Goal: Task Accomplishment & Management: Use online tool/utility

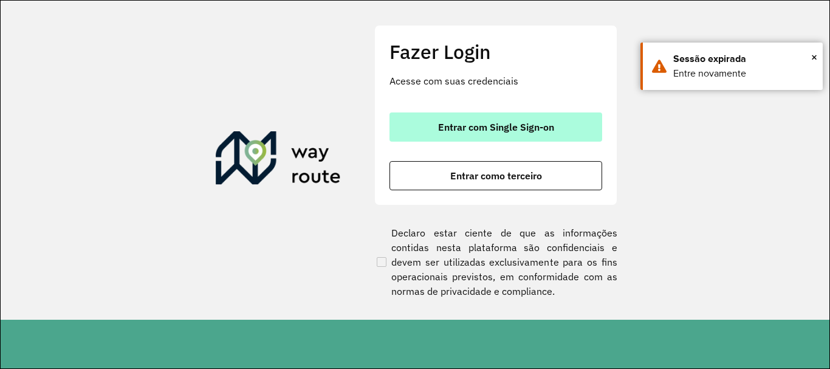
click at [419, 118] on button "Entrar com Single Sign-on" at bounding box center [496, 126] width 213 height 29
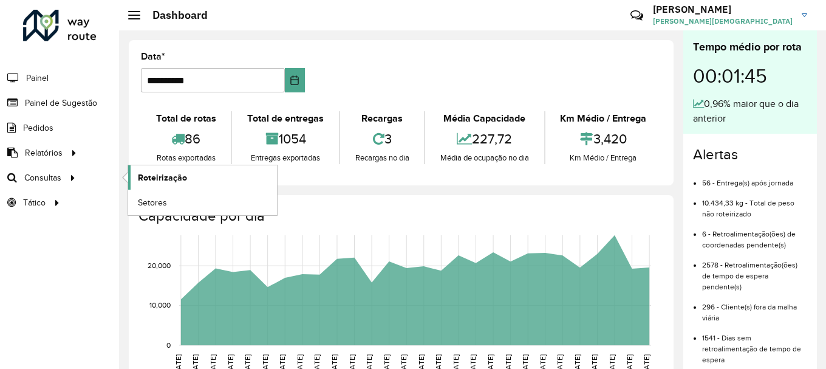
click at [145, 175] on span "Roteirização" at bounding box center [162, 177] width 49 height 13
click at [149, 203] on span "Setores" at bounding box center [153, 202] width 30 height 13
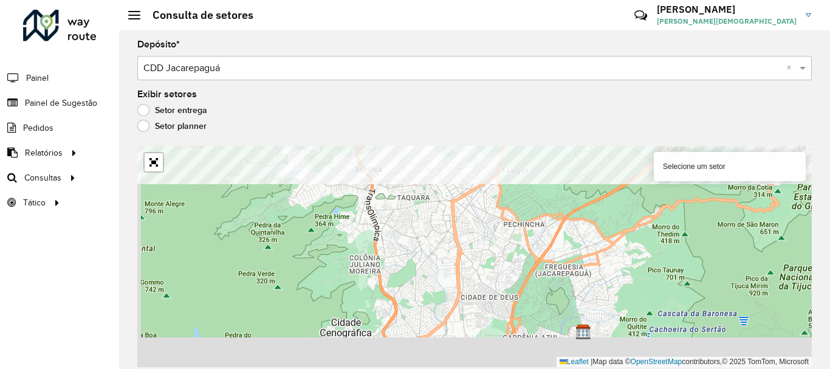
click at [479, 117] on formly-group "Depósito * Selecione um depósito × CDD Jacarepaguá × Exibir setores Setor entre…" at bounding box center [474, 203] width 675 height 327
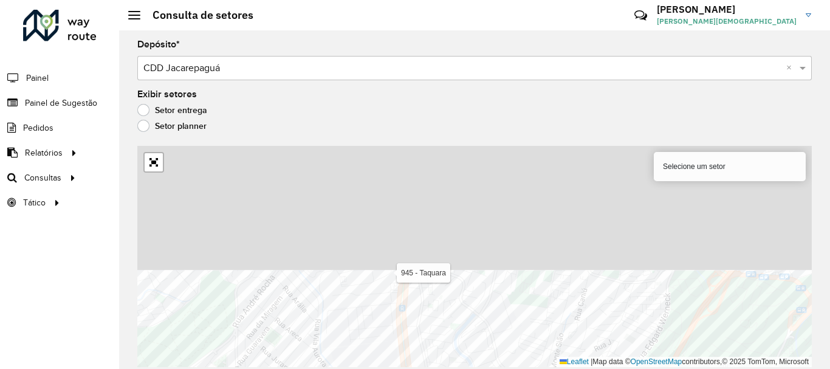
click at [365, 368] on html "Aguarde... Pop-up bloqueado! Seu navegador bloqueou automáticamente a abertura …" at bounding box center [415, 184] width 830 height 369
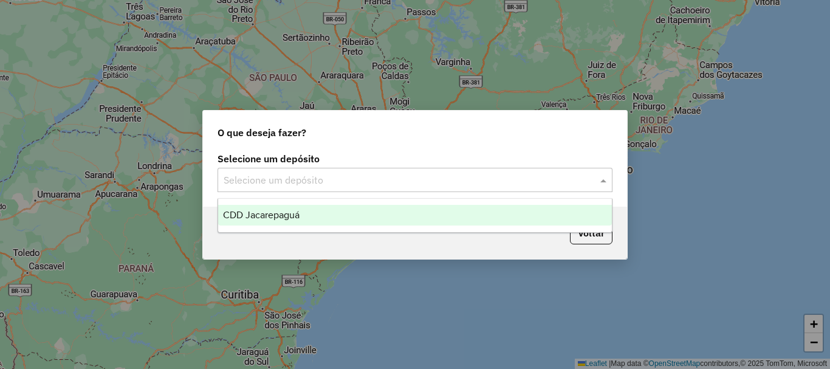
click at [604, 179] on span at bounding box center [604, 180] width 15 height 15
click at [319, 215] on div "CDD Jacarepaguá" at bounding box center [415, 215] width 394 height 21
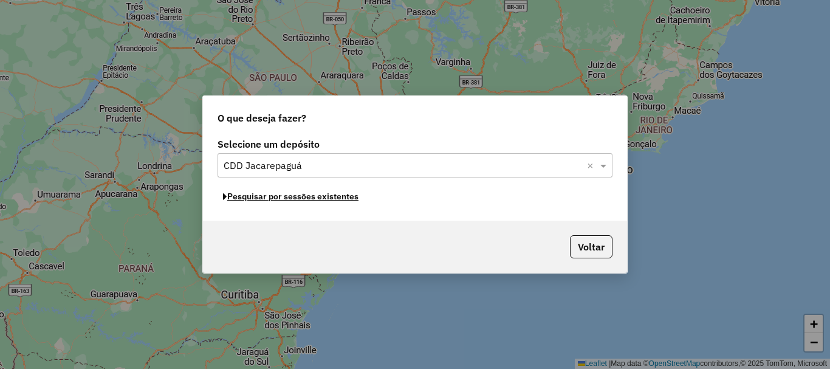
click at [312, 200] on button "Pesquisar por sessões existentes" at bounding box center [291, 196] width 146 height 19
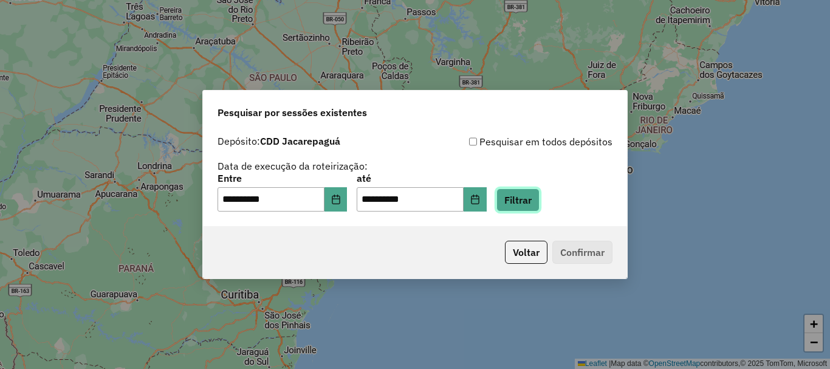
click at [521, 198] on button "Filtrar" at bounding box center [517, 199] width 43 height 23
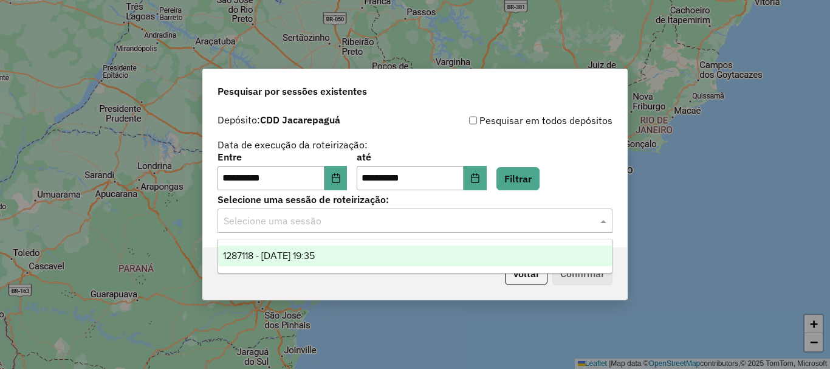
click at [604, 225] on span at bounding box center [604, 220] width 15 height 15
click at [296, 263] on div "1287118 - 02/10/2025 19:35" at bounding box center [415, 256] width 394 height 21
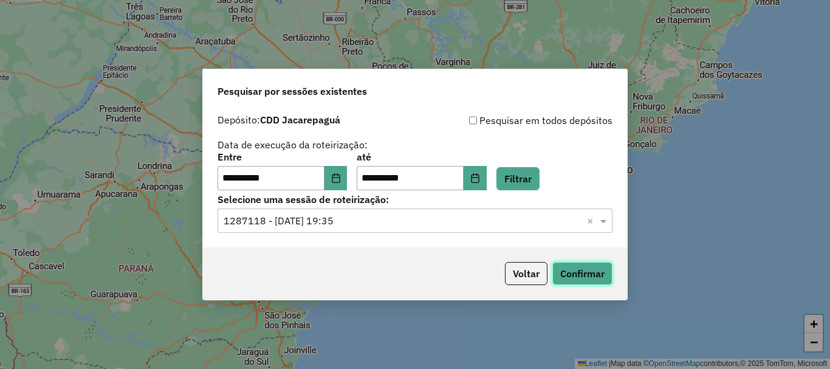
click at [586, 270] on button "Confirmar" at bounding box center [582, 273] width 60 height 23
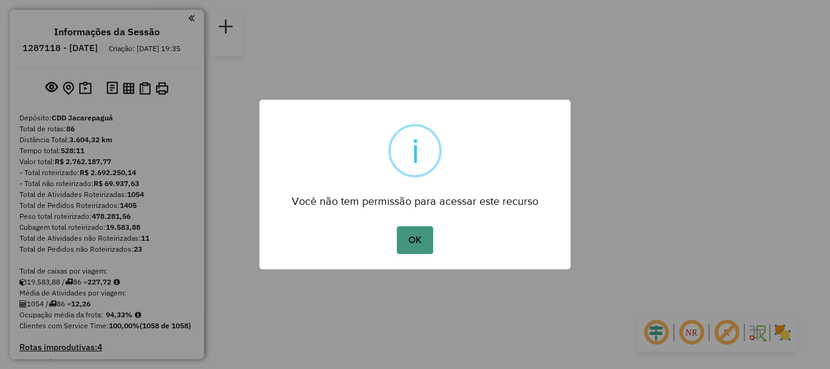
click at [424, 252] on button "OK" at bounding box center [415, 240] width 36 height 28
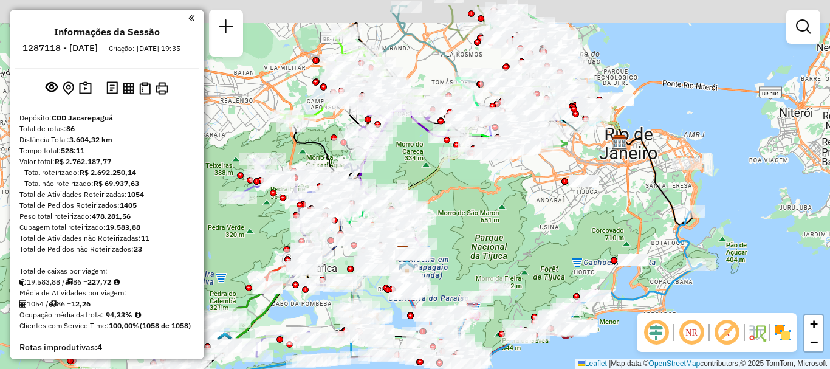
drag, startPoint x: 383, startPoint y: 131, endPoint x: 436, endPoint y: 177, distance: 69.8
click at [438, 174] on icon at bounding box center [500, 173] width 237 height 169
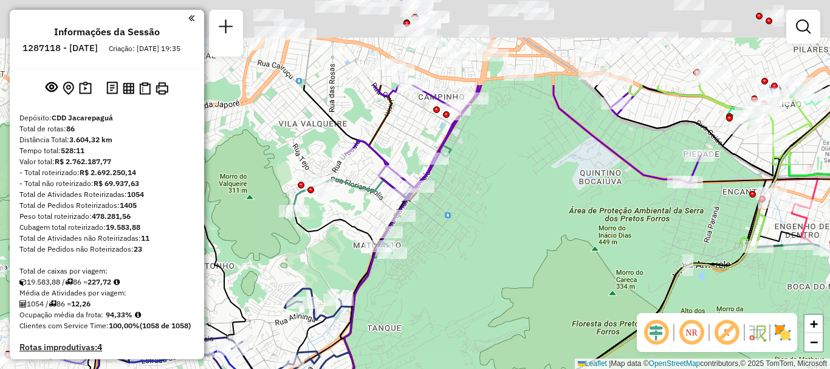
drag, startPoint x: 396, startPoint y: 163, endPoint x: 493, endPoint y: 286, distance: 156.1
click at [493, 286] on div "Janela de atendimento Grade de atendimento Capacidade Transportadoras Veículos …" at bounding box center [415, 184] width 830 height 369
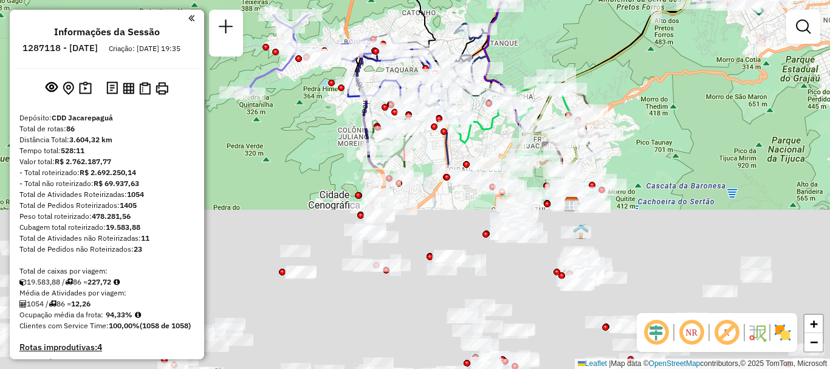
drag, startPoint x: 512, startPoint y: 291, endPoint x: 574, endPoint y: 53, distance: 245.4
click at [574, 53] on div "Janela de atendimento Grade de atendimento Capacidade Transportadoras Veículos …" at bounding box center [415, 184] width 830 height 369
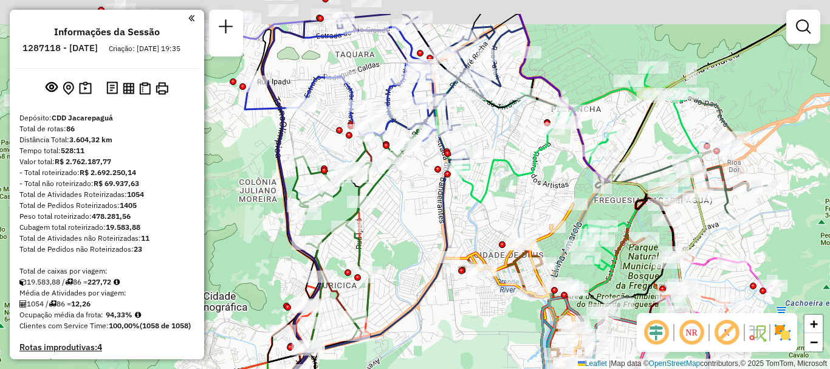
drag, startPoint x: 447, startPoint y: 152, endPoint x: 465, endPoint y: 211, distance: 62.3
click at [464, 211] on div "Janela de atendimento Grade de atendimento Capacidade Transportadoras Veículos …" at bounding box center [415, 184] width 830 height 369
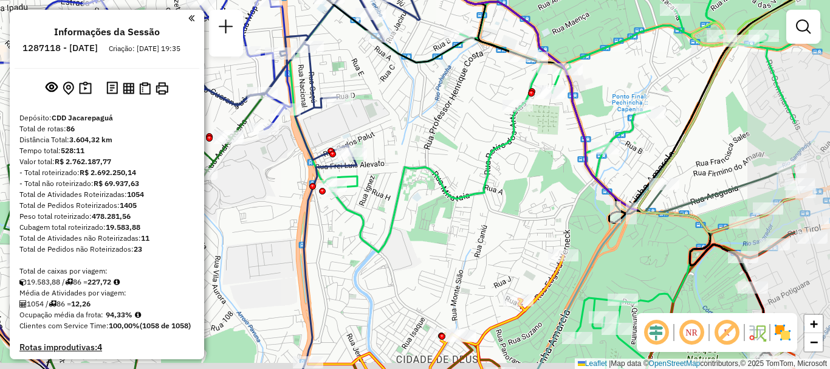
drag, startPoint x: 531, startPoint y: 179, endPoint x: 408, endPoint y: 140, distance: 129.3
click at [408, 140] on div "Janela de atendimento Grade de atendimento Capacidade Transportadoras Veículos …" at bounding box center [415, 184] width 830 height 369
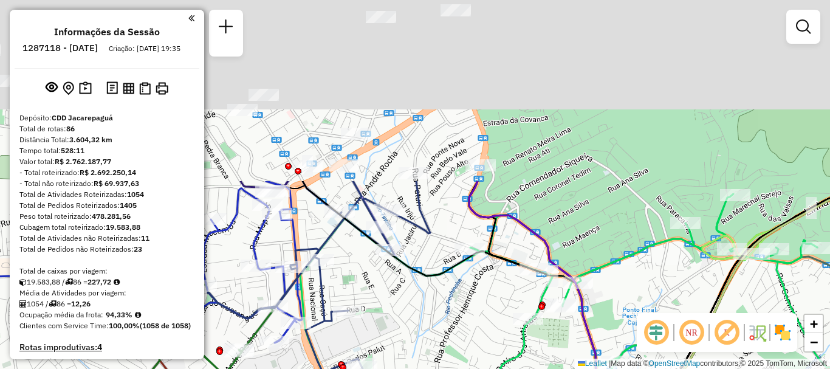
drag, startPoint x: 417, startPoint y: 122, endPoint x: 439, endPoint y: 269, distance: 148.8
click at [432, 342] on div "Janela de atendimento Grade de atendimento Capacidade Transportadoras Veículos …" at bounding box center [415, 184] width 830 height 369
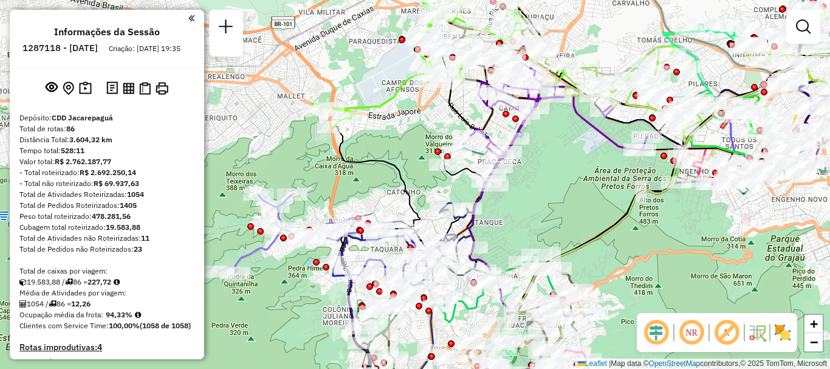
drag, startPoint x: 539, startPoint y: 108, endPoint x: 534, endPoint y: 143, distance: 36.2
click at [534, 143] on div "Janela de atendimento Grade de atendimento Capacidade Transportadoras Veículos …" at bounding box center [415, 184] width 830 height 369
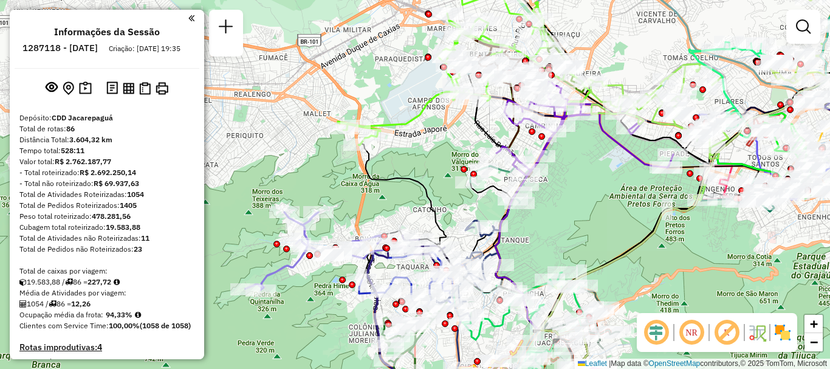
drag, startPoint x: 582, startPoint y: 253, endPoint x: 577, endPoint y: 227, distance: 26.6
click at [577, 227] on div "Janela de atendimento Grade de atendimento Capacidade Transportadoras Veículos …" at bounding box center [415, 184] width 830 height 369
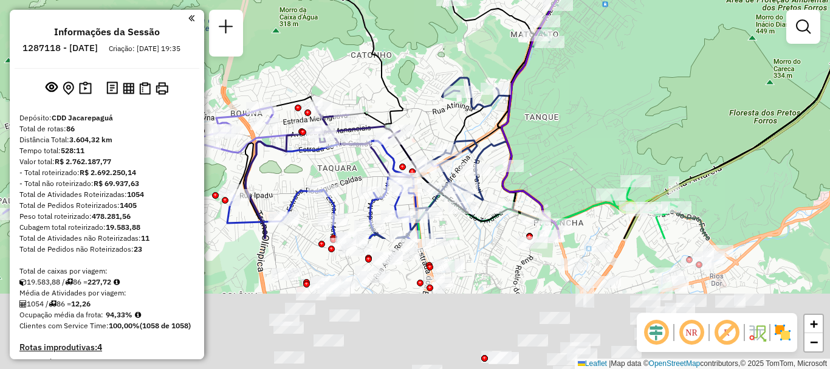
drag, startPoint x: 552, startPoint y: 155, endPoint x: 637, endPoint y: -12, distance: 187.5
click at [637, 0] on html "Aguarde... Pop-up bloqueado! Seu navegador bloqueou automáticamente a abertura …" at bounding box center [415, 184] width 830 height 369
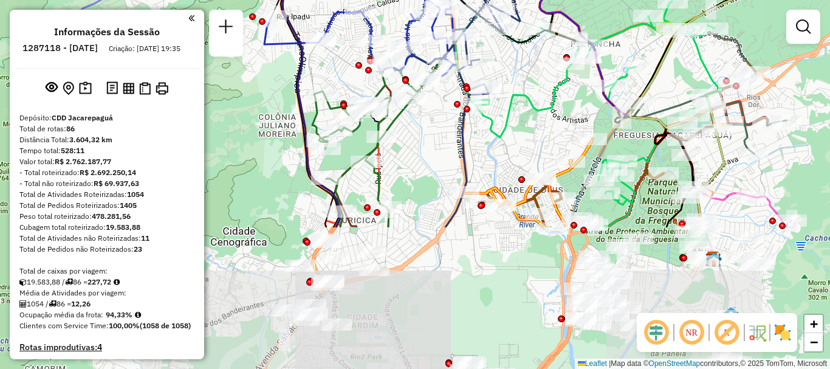
drag, startPoint x: 504, startPoint y: 280, endPoint x: 541, endPoint y: 101, distance: 181.9
click at [541, 101] on div "Janela de atendimento Grade de atendimento Capacidade Transportadoras Veículos …" at bounding box center [415, 184] width 830 height 369
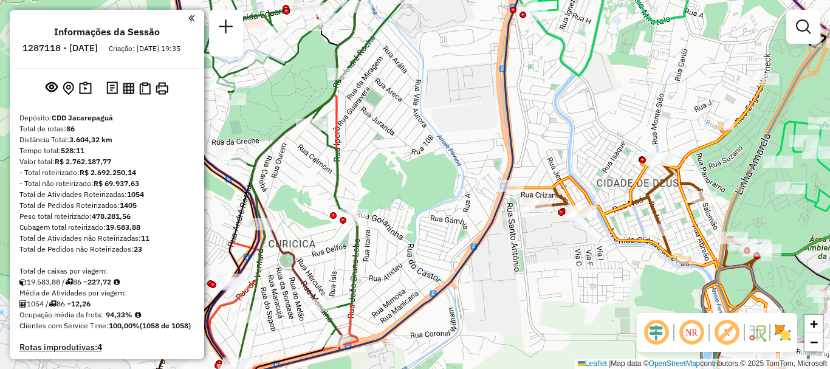
click at [783, 329] on img at bounding box center [782, 332] width 19 height 19
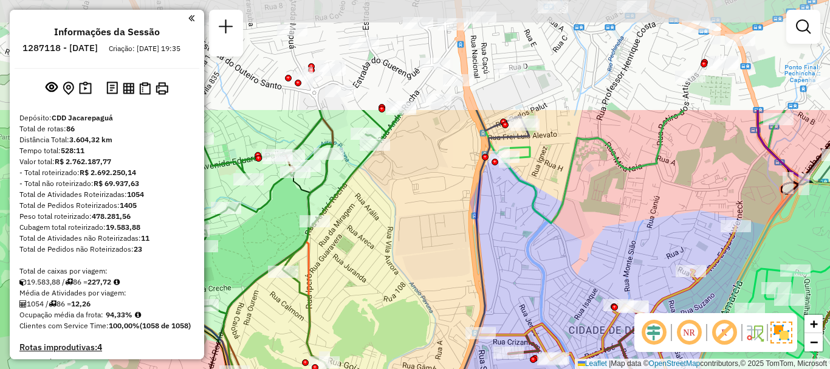
drag, startPoint x: 572, startPoint y: 106, endPoint x: 544, endPoint y: 253, distance: 149.7
click at [544, 253] on div "Janela de atendimento Grade de atendimento Capacidade Transportadoras Veículos …" at bounding box center [415, 184] width 830 height 369
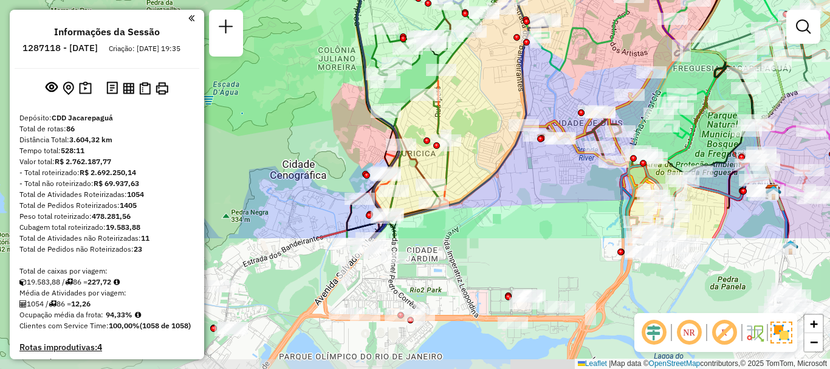
drag, startPoint x: 526, startPoint y: 345, endPoint x: 538, endPoint y: 177, distance: 167.6
click at [538, 177] on div "Janela de atendimento Grade de atendimento Capacidade Transportadoras Veículos …" at bounding box center [415, 184] width 830 height 369
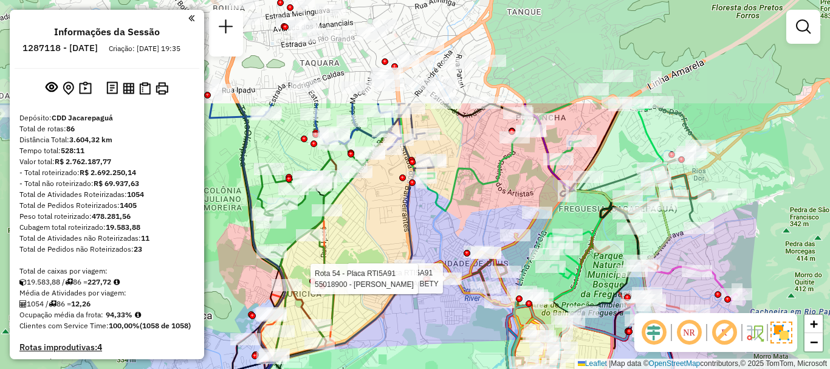
drag, startPoint x: 556, startPoint y: 189, endPoint x: 447, endPoint y: 322, distance: 171.9
click at [447, 322] on div "Rota 54 - Placa RTI5A91 55001822 - BAR DA BETY Rota 54 - Placa RTI5A91 55018900…" at bounding box center [415, 184] width 830 height 369
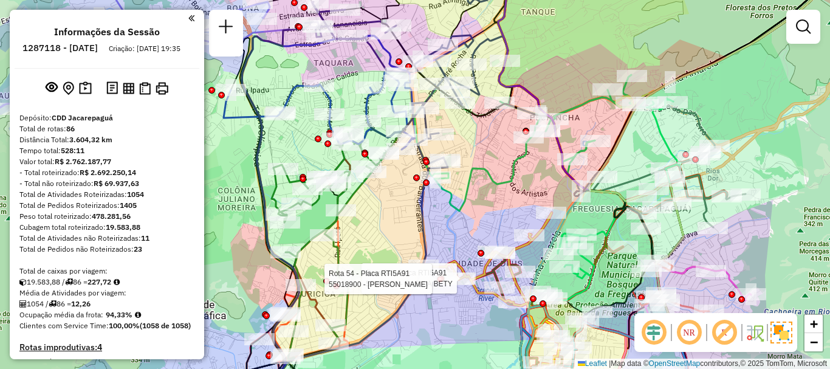
drag, startPoint x: 486, startPoint y: 202, endPoint x: 500, endPoint y: 202, distance: 14.0
click at [500, 202] on div "Rota 54 - Placa RTI5A91 55001822 - BAR DA BETY Rota 54 - Placa RTI5A91 55018900…" at bounding box center [415, 184] width 830 height 369
